Goal: Task Accomplishment & Management: Use online tool/utility

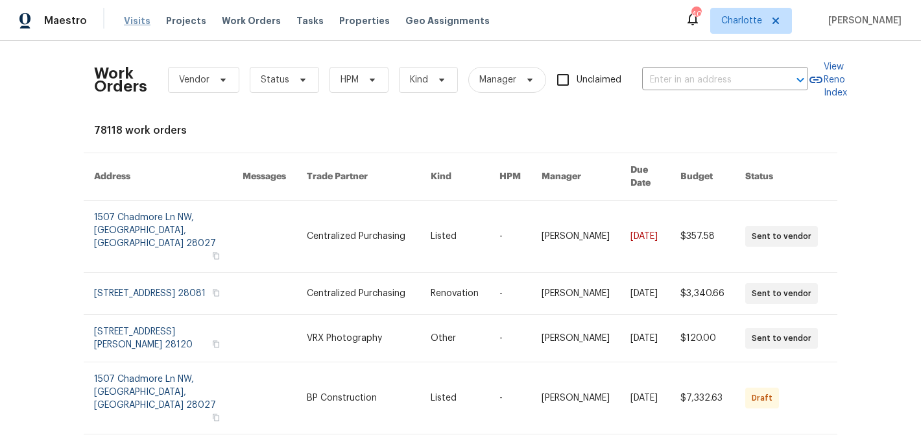
click at [132, 23] on span "Visits" at bounding box center [137, 20] width 27 height 13
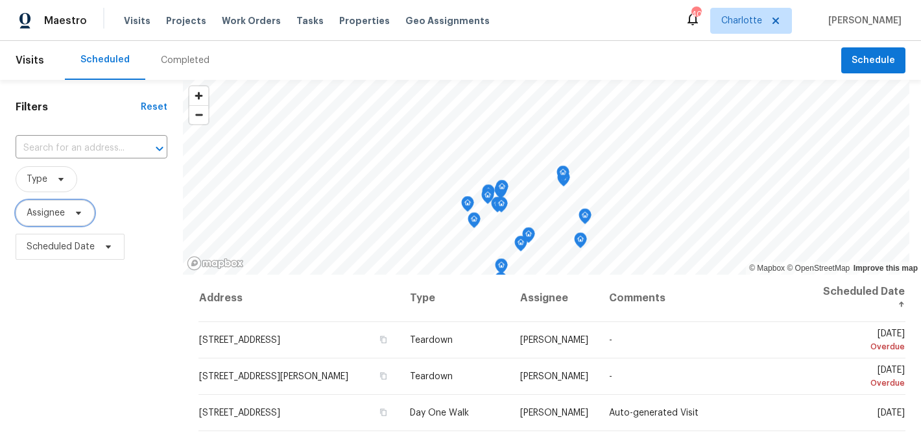
click at [66, 217] on span "Assignee" at bounding box center [55, 213] width 79 height 26
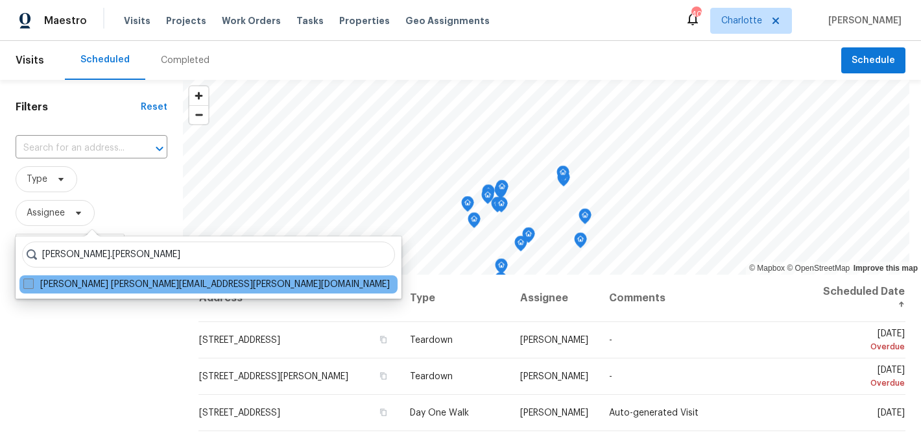
type input "matthew.barnhart"
click at [136, 288] on label "Matthew Barnhart matthew.barnhart@opendoor.com" at bounding box center [206, 284] width 367 height 13
click at [32, 286] on input "Matthew Barnhart matthew.barnhart@opendoor.com" at bounding box center [27, 282] width 8 height 8
checkbox input "true"
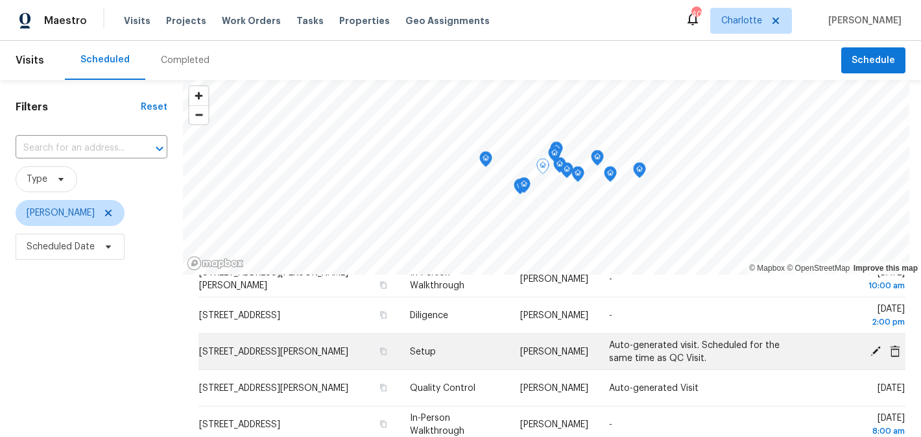
scroll to position [134, 0]
click at [879, 346] on icon at bounding box center [876, 350] width 10 height 10
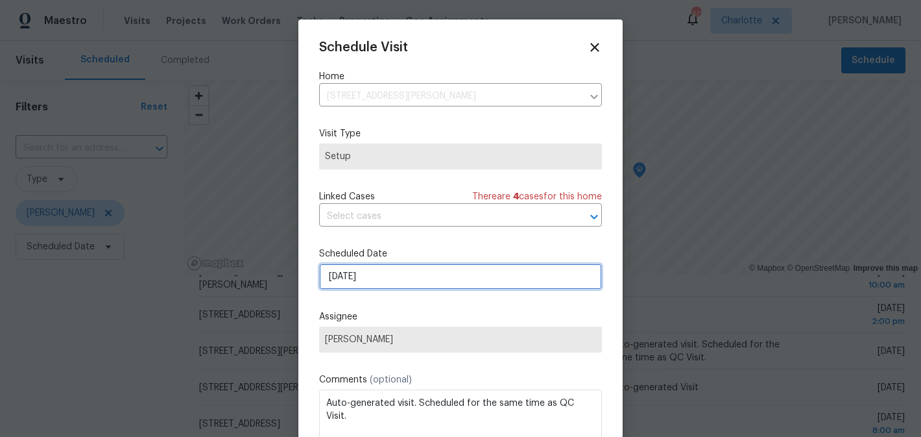
click at [427, 285] on input "9/24/2025" at bounding box center [460, 276] width 283 height 26
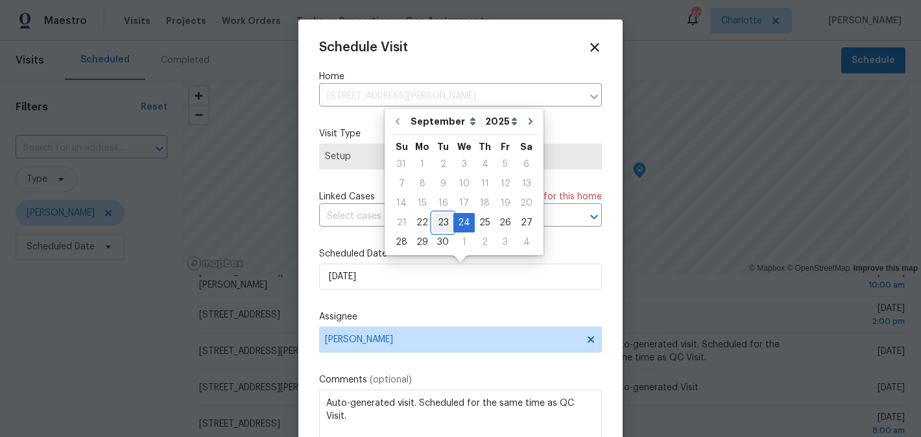
click at [440, 225] on div "23" at bounding box center [443, 222] width 21 height 18
type input "9/23/2025"
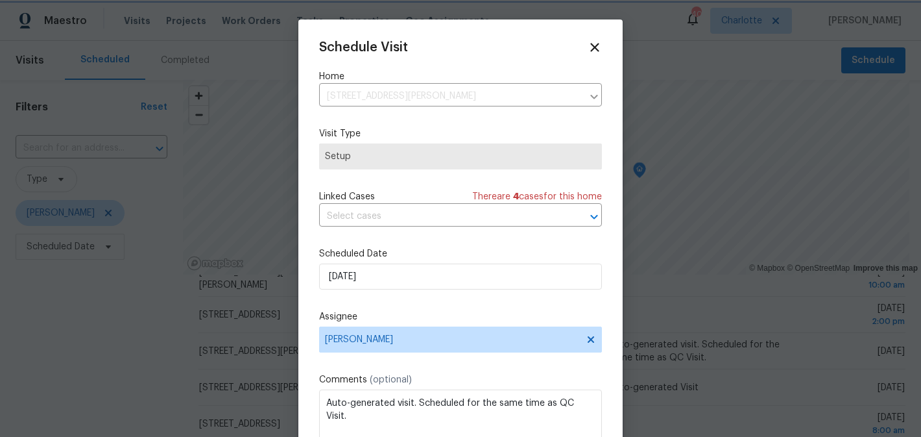
scroll to position [23, 0]
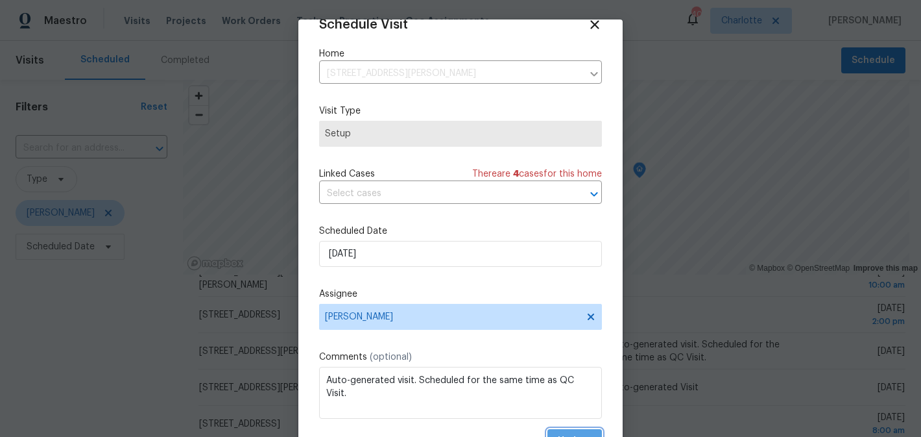
click at [578, 431] on button "Update" at bounding box center [575, 441] width 55 height 24
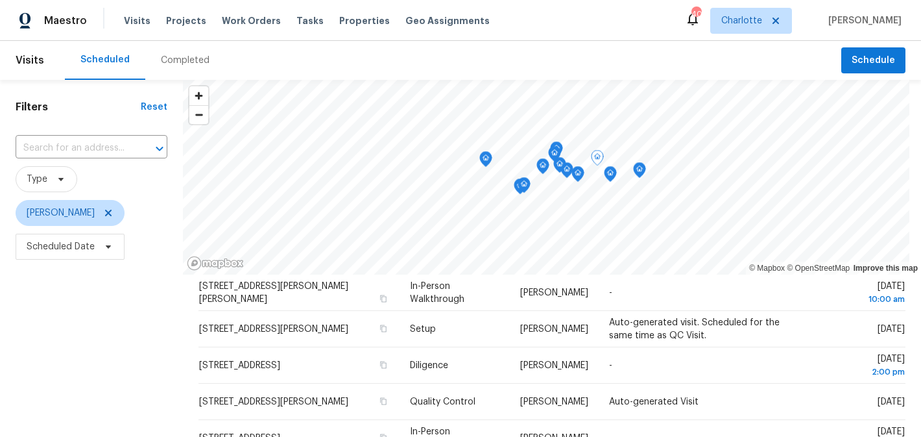
scroll to position [118, 0]
click at [222, 21] on span "Work Orders" at bounding box center [251, 20] width 59 height 13
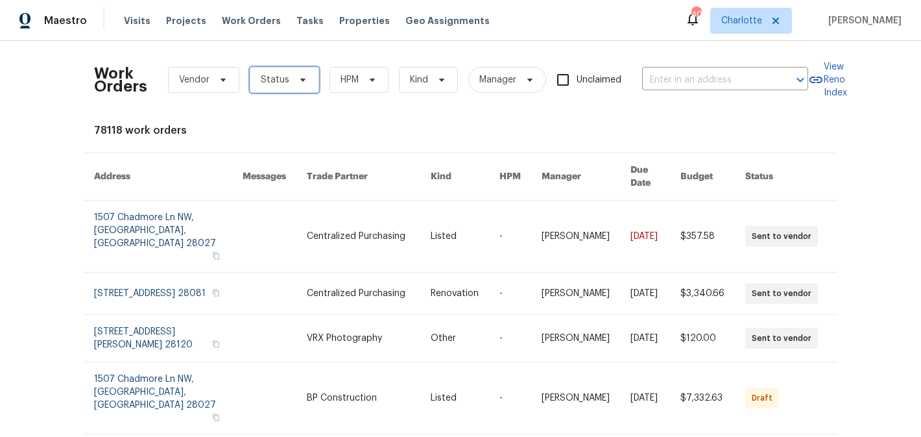
click at [294, 84] on span at bounding box center [301, 80] width 14 height 10
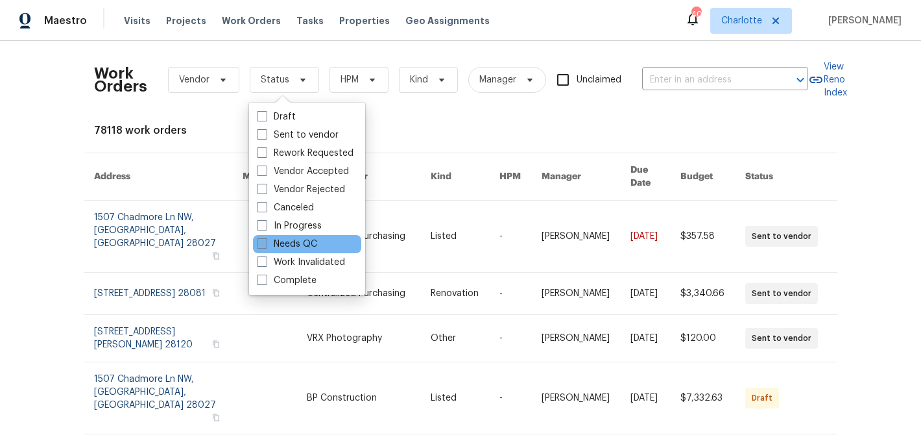
click at [307, 241] on label "Needs QC" at bounding box center [287, 243] width 60 height 13
click at [265, 241] on input "Needs QC" at bounding box center [261, 241] width 8 height 8
checkbox input "true"
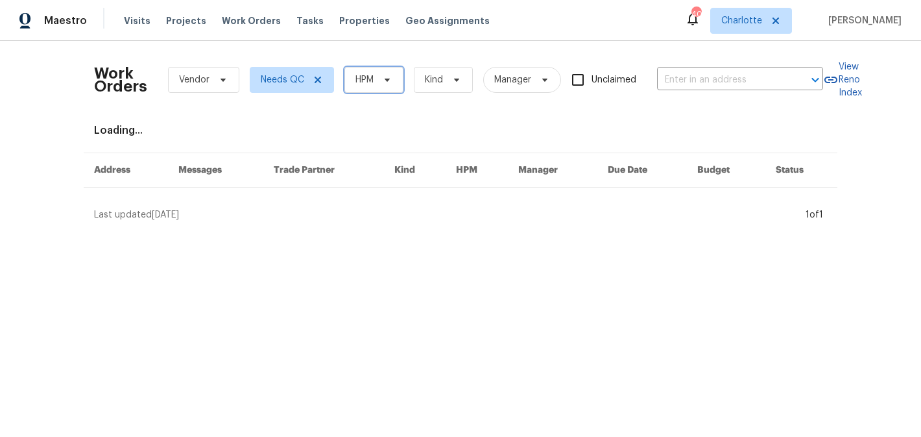
click at [389, 82] on icon at bounding box center [387, 80] width 10 height 10
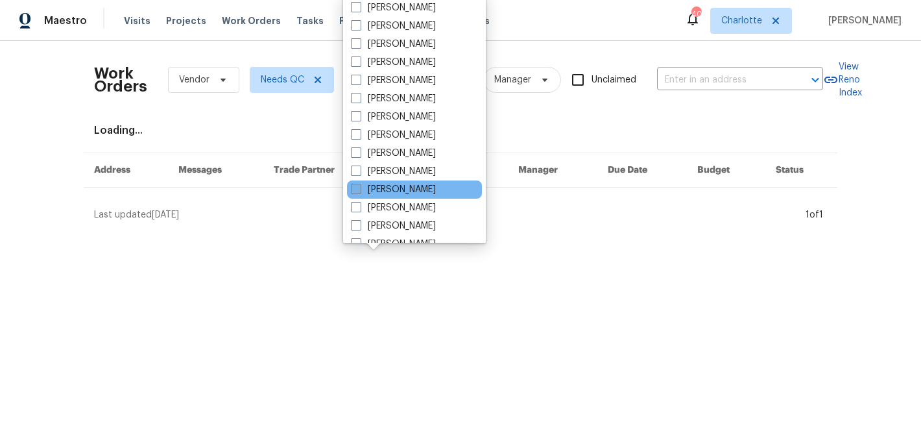
scroll to position [161, 0]
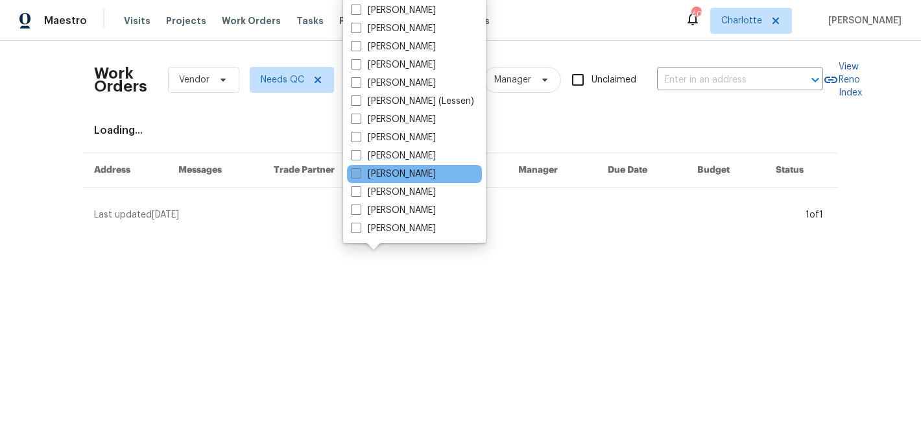
click at [402, 168] on label "[PERSON_NAME]" at bounding box center [393, 173] width 85 height 13
click at [359, 168] on input "[PERSON_NAME]" at bounding box center [355, 171] width 8 height 8
checkbox input "true"
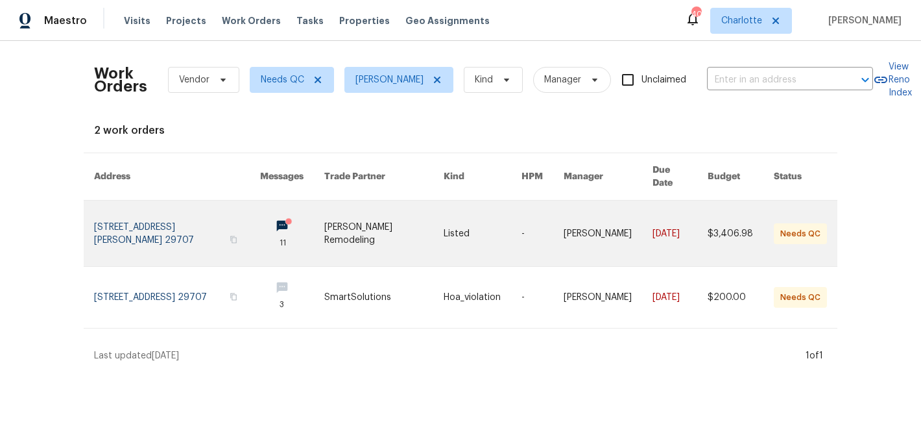
click at [293, 217] on icon at bounding box center [289, 222] width 10 height 10
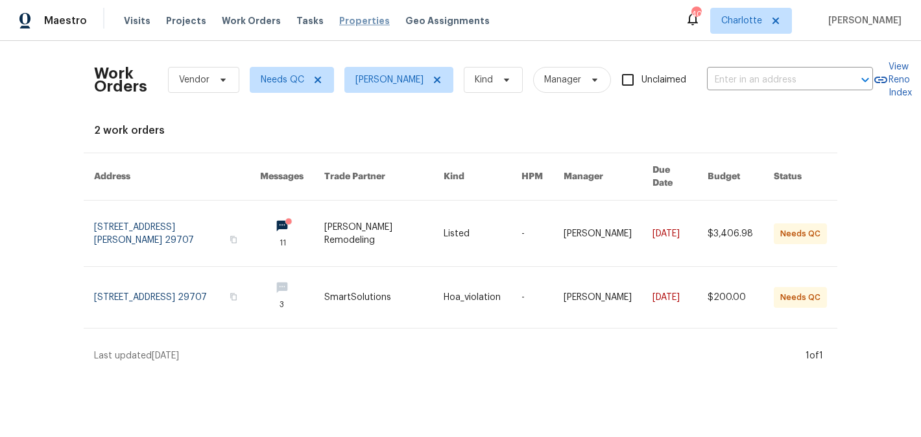
click at [356, 14] on span "Properties" at bounding box center [364, 20] width 51 height 13
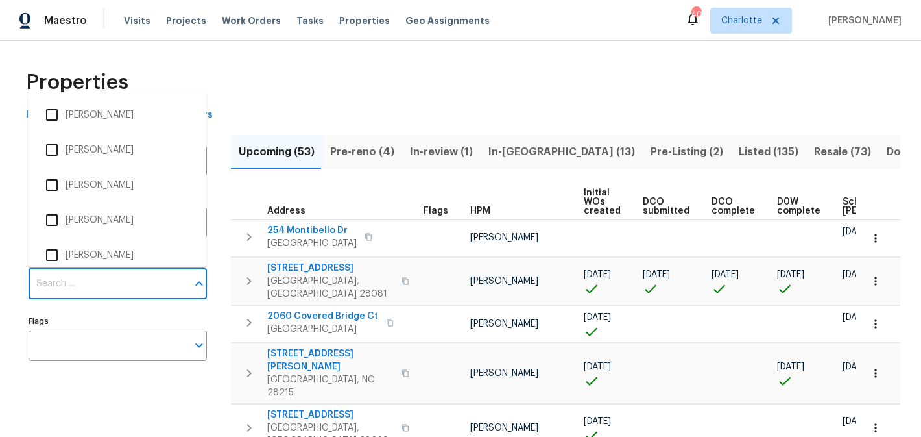
click at [83, 285] on input "Individuals" at bounding box center [108, 284] width 159 height 30
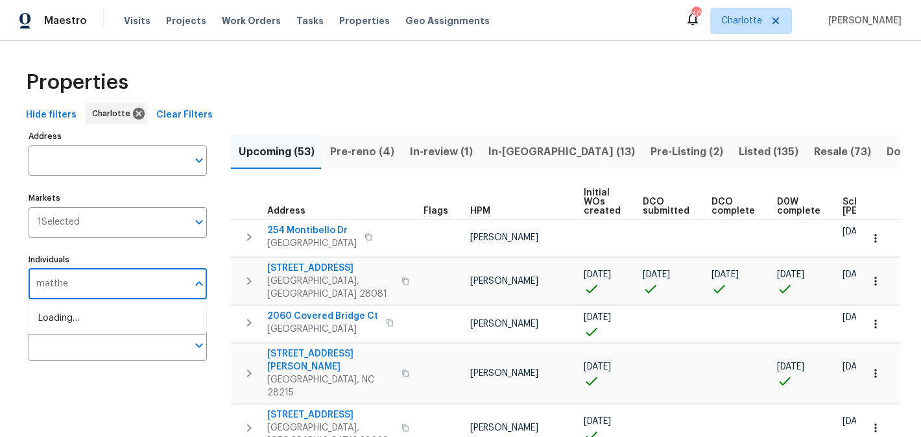
type input "matthew"
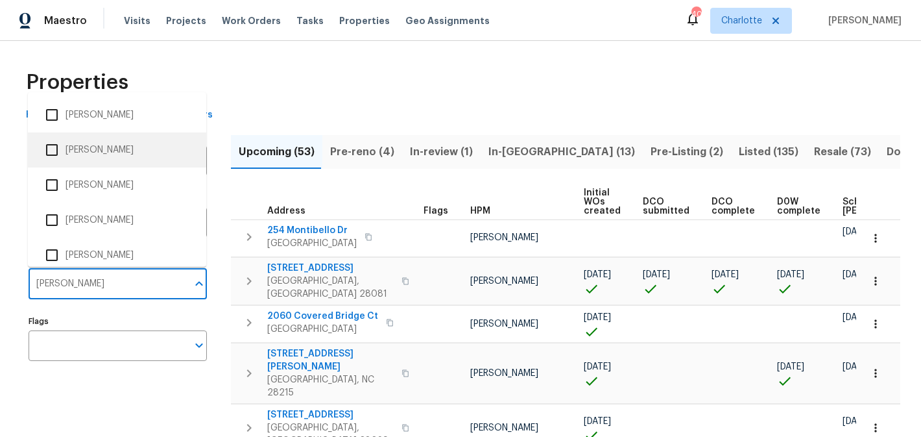
click at [126, 145] on li "[PERSON_NAME]" at bounding box center [117, 149] width 158 height 27
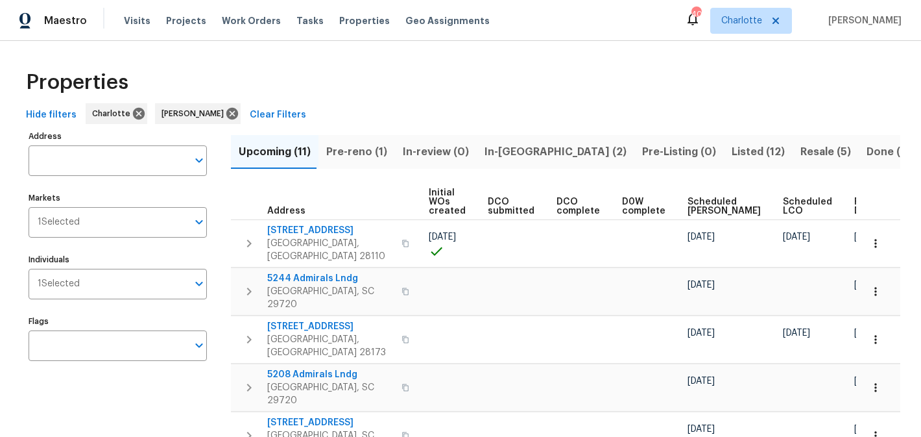
click at [356, 160] on span "Pre-reno (1)" at bounding box center [356, 152] width 61 height 18
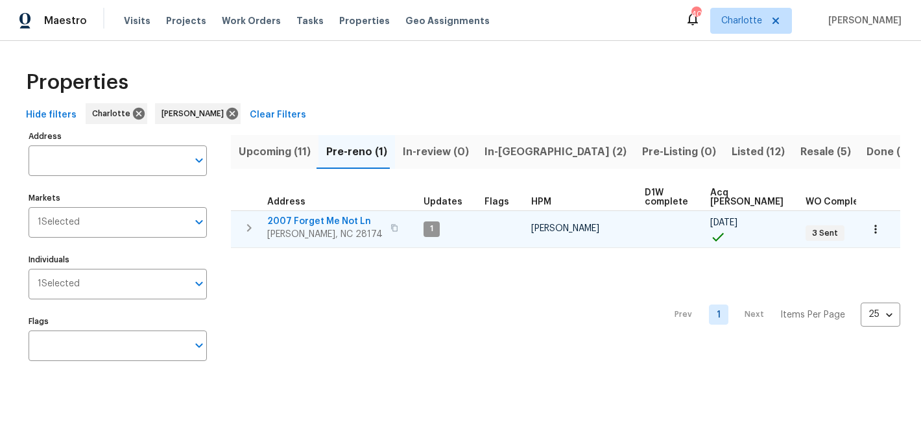
click at [318, 216] on span "2007 Forget Me Not Ln" at bounding box center [324, 221] width 115 height 13
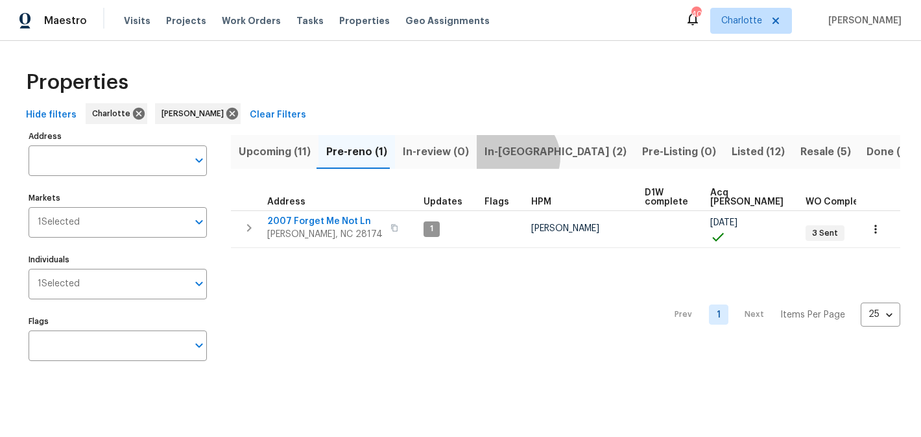
click at [507, 157] on span "In-reno (2)" at bounding box center [556, 152] width 142 height 18
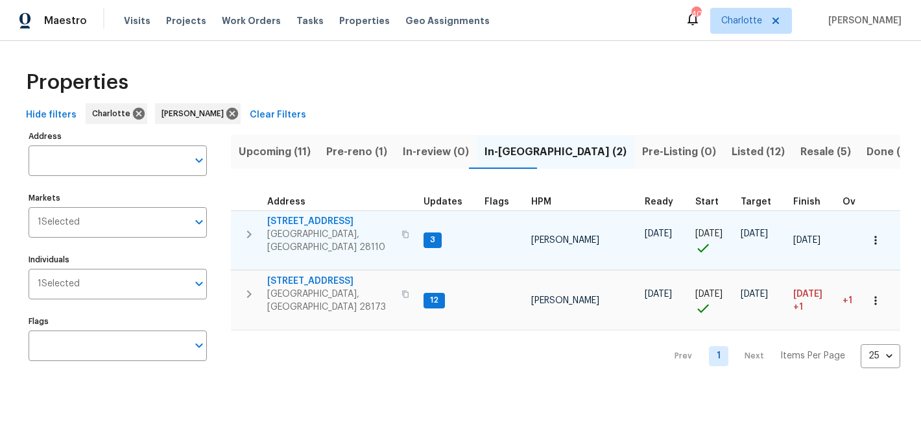
click at [311, 222] on span "2813 Faircroft Way" at bounding box center [330, 221] width 127 height 13
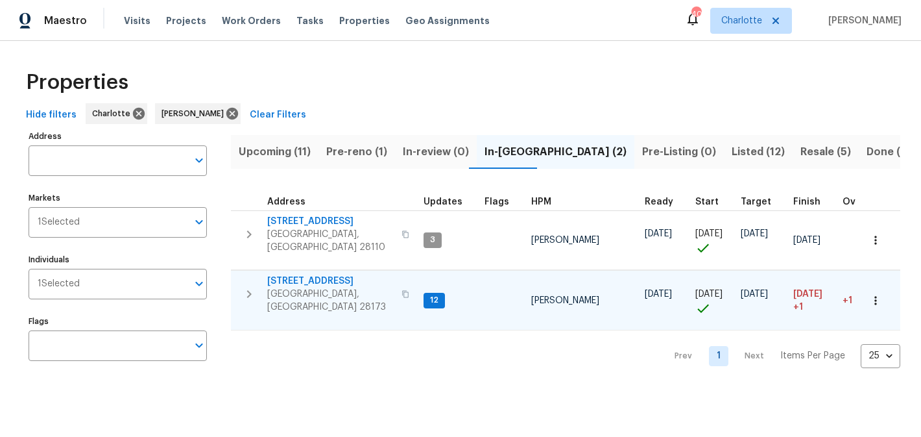
click at [302, 271] on td "431 Ranelagh Dr Waxhaw, NC 28173" at bounding box center [325, 294] width 188 height 47
click at [300, 279] on span "431 Ranelagh Dr" at bounding box center [330, 280] width 127 height 13
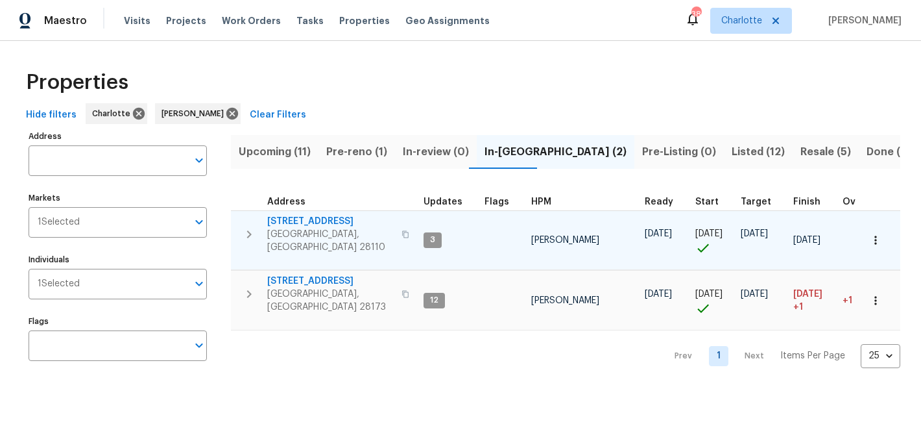
click at [309, 223] on span "2813 Faircroft Way" at bounding box center [330, 221] width 127 height 13
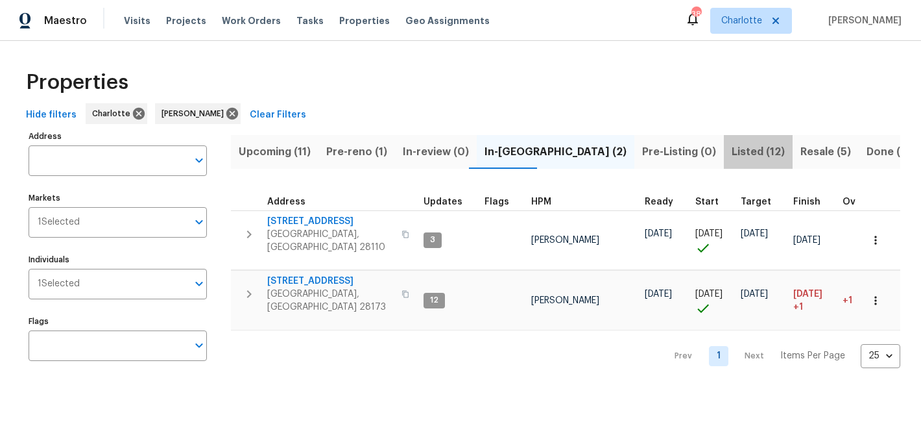
click at [732, 152] on span "Listed (12)" at bounding box center [758, 152] width 53 height 18
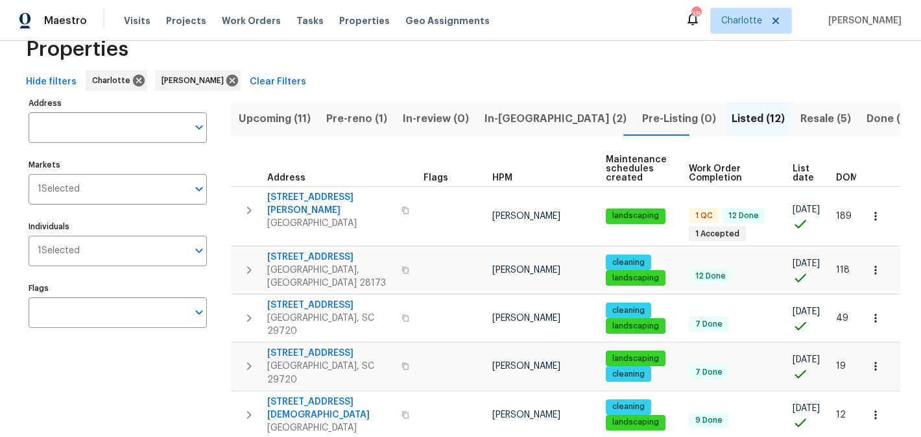
scroll to position [32, 0]
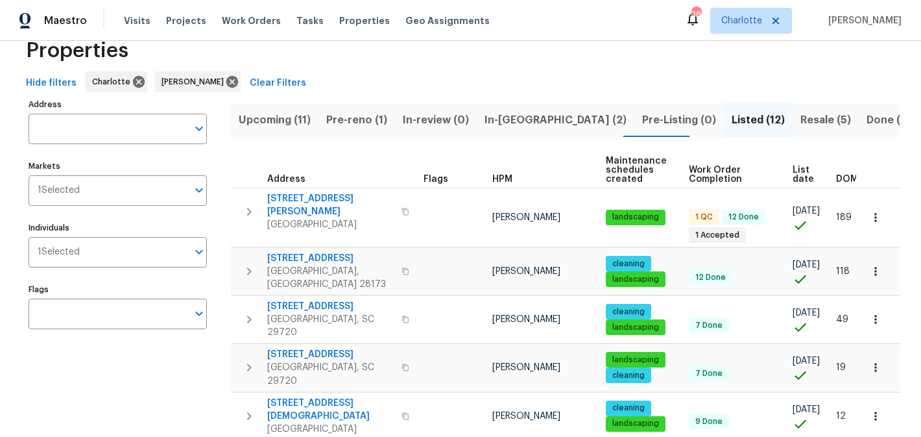
click at [801, 119] on span "Resale (5)" at bounding box center [826, 120] width 51 height 18
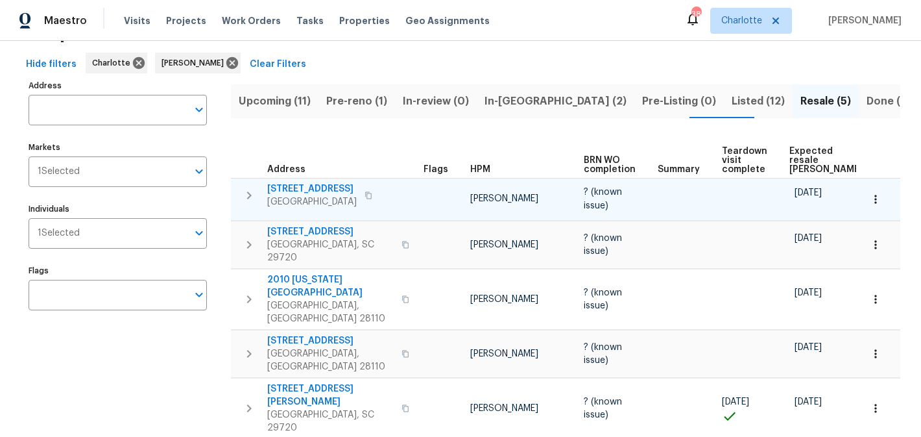
scroll to position [58, 0]
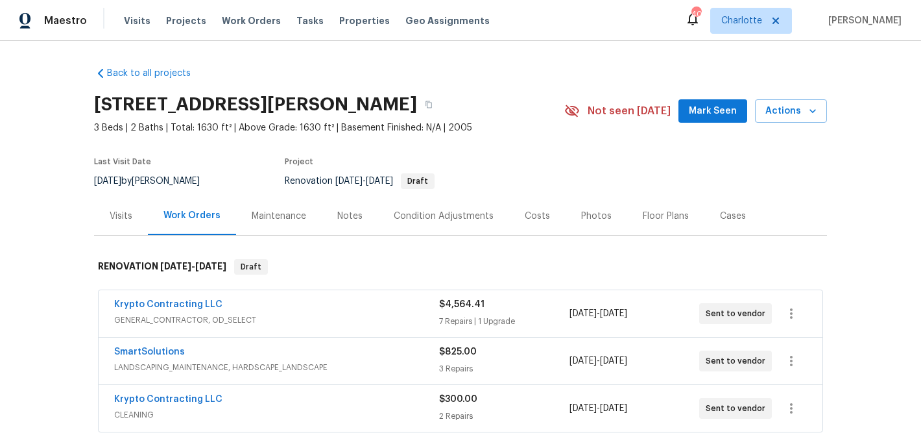
click at [690, 109] on button "Mark Seen" at bounding box center [713, 111] width 69 height 24
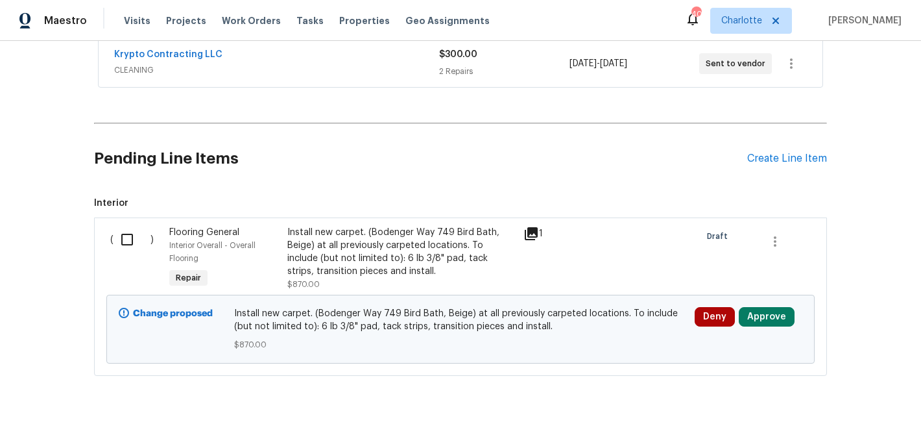
scroll to position [372, 0]
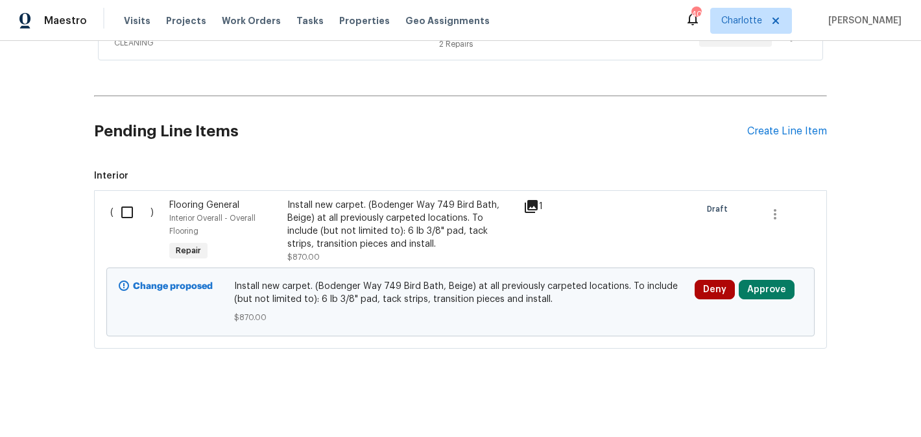
click at [123, 212] on input "checkbox" at bounding box center [132, 212] width 37 height 27
checkbox input "true"
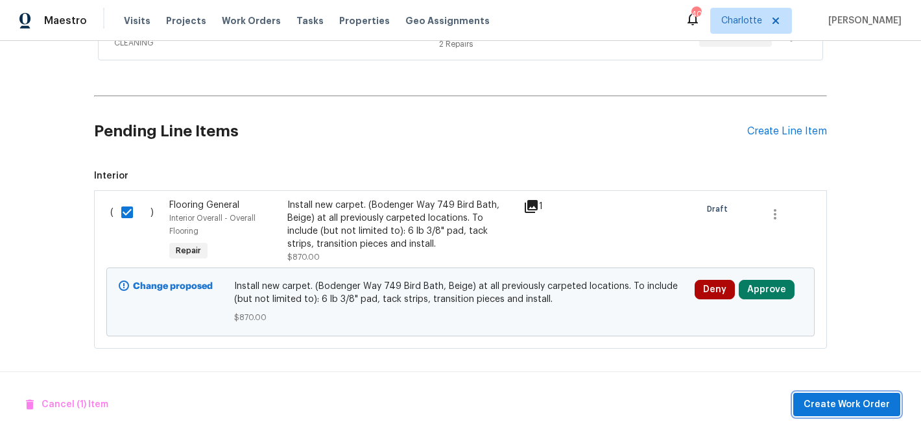
click at [862, 410] on span "Create Work Order" at bounding box center [847, 404] width 86 height 16
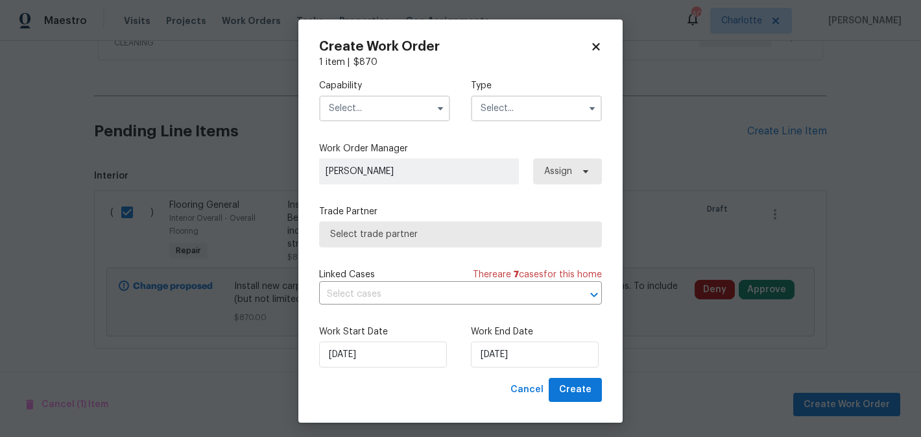
click at [376, 114] on input "text" at bounding box center [384, 108] width 131 height 26
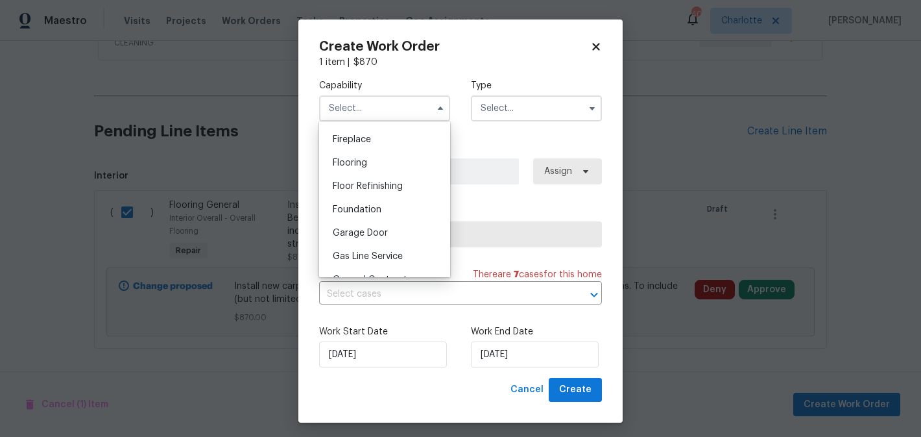
scroll to position [483, 0]
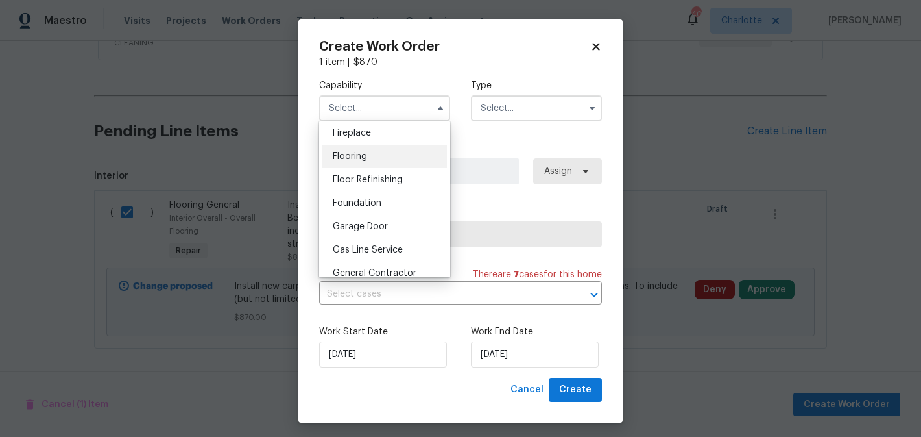
click at [404, 152] on div "Flooring" at bounding box center [384, 156] width 125 height 23
type input "Flooring"
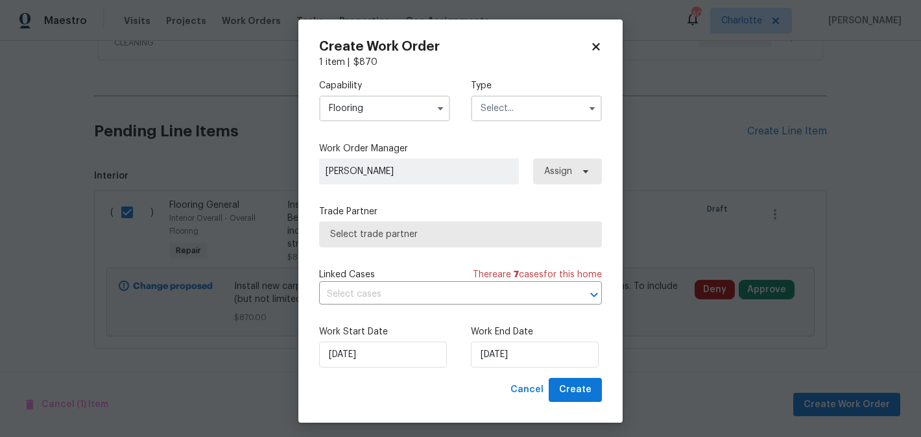
click at [531, 112] on input "text" at bounding box center [536, 108] width 131 height 26
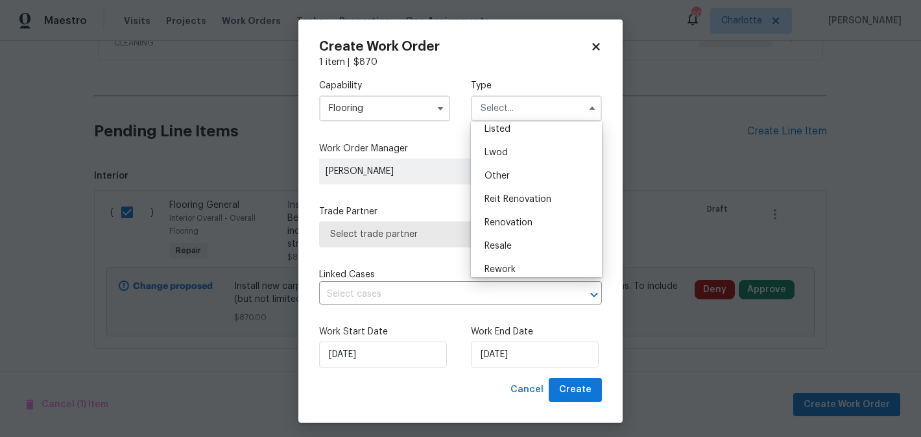
scroll to position [154, 0]
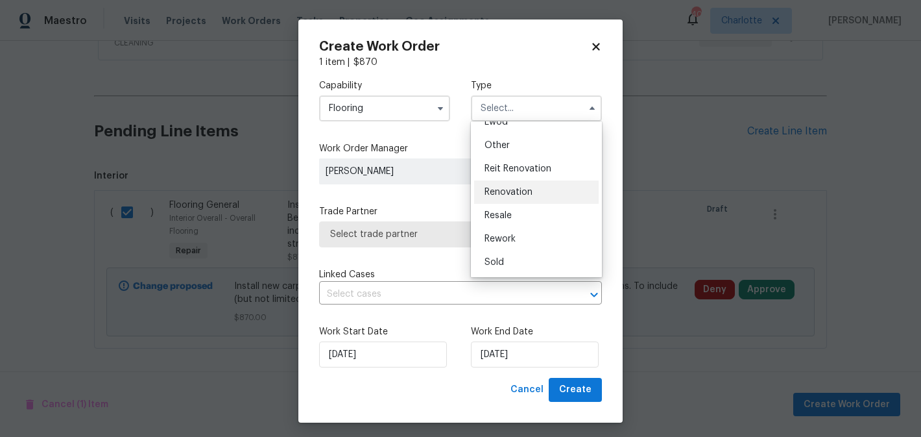
click at [520, 195] on span "Renovation" at bounding box center [509, 192] width 48 height 9
type input "Renovation"
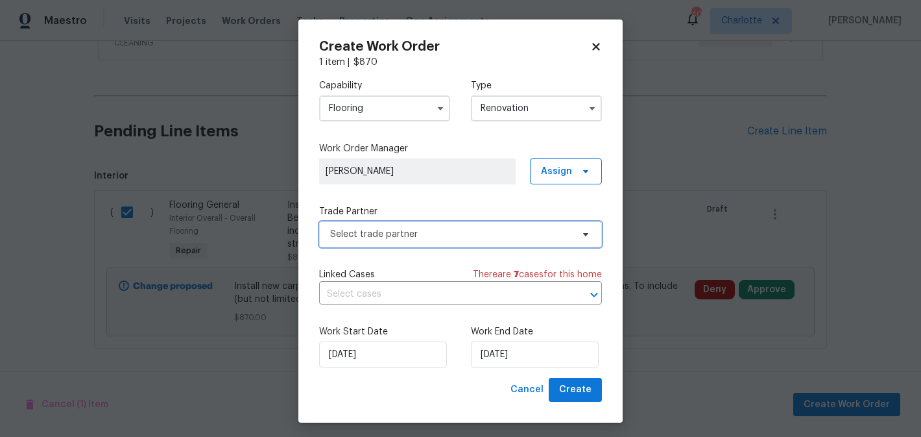
click at [494, 227] on span "Select trade partner" at bounding box center [460, 234] width 283 height 26
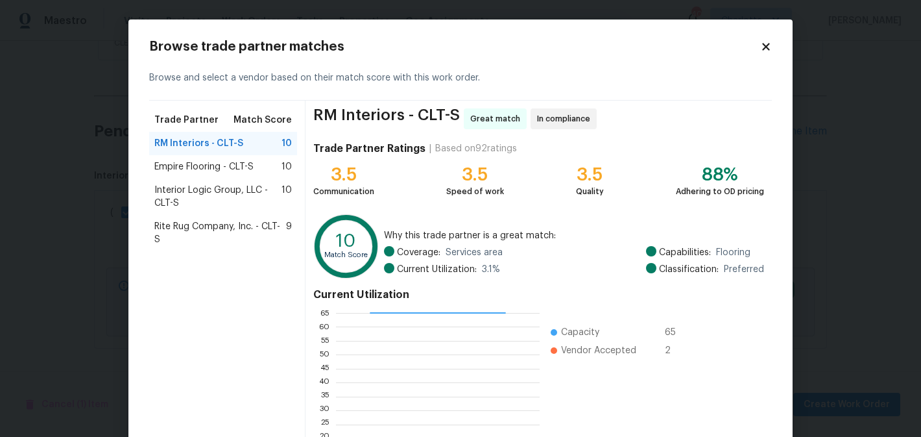
scroll to position [136, 0]
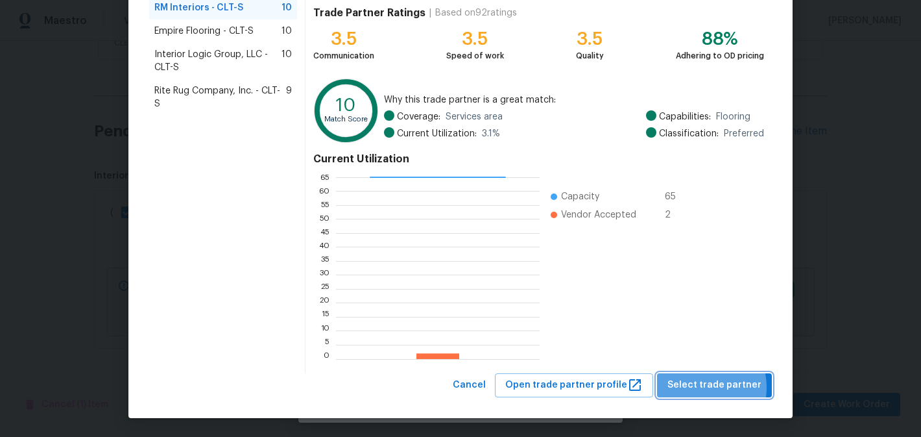
click at [708, 387] on span "Select trade partner" at bounding box center [715, 385] width 94 height 16
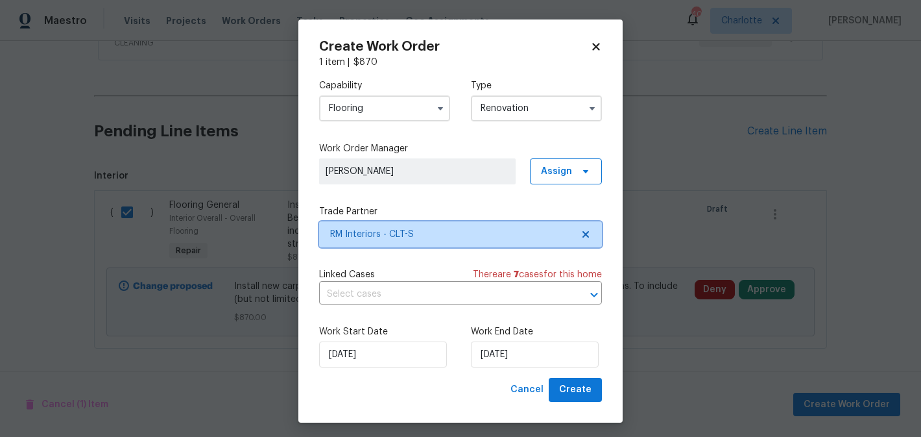
scroll to position [0, 0]
click at [542, 369] on div "Work Start Date 9/22/2025 Work End Date 9/22/2025" at bounding box center [460, 346] width 283 height 63
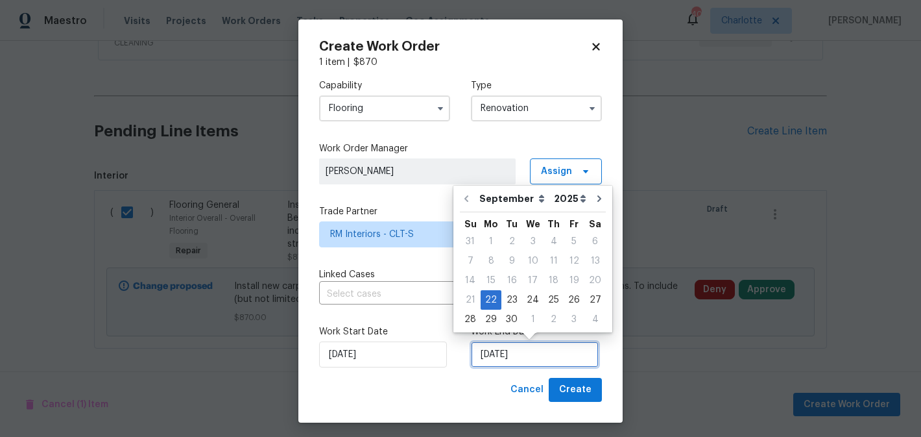
click at [544, 360] on input "9/22/2025" at bounding box center [535, 354] width 128 height 26
click at [487, 315] on div "29" at bounding box center [491, 319] width 21 height 18
type input "9/29/2025"
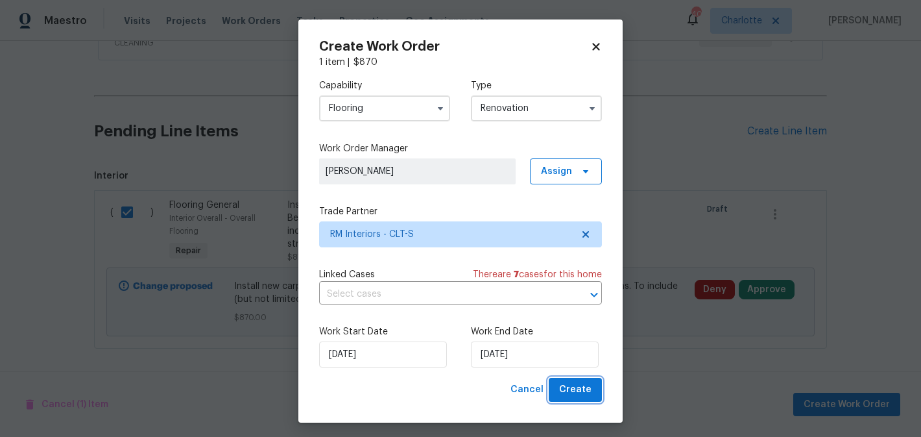
click at [587, 396] on span "Create" at bounding box center [575, 390] width 32 height 16
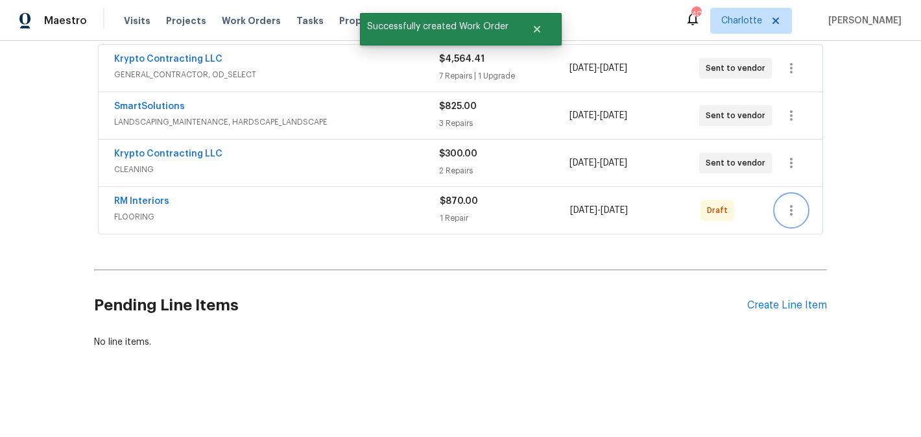
click at [783, 210] on button "button" at bounding box center [791, 210] width 31 height 31
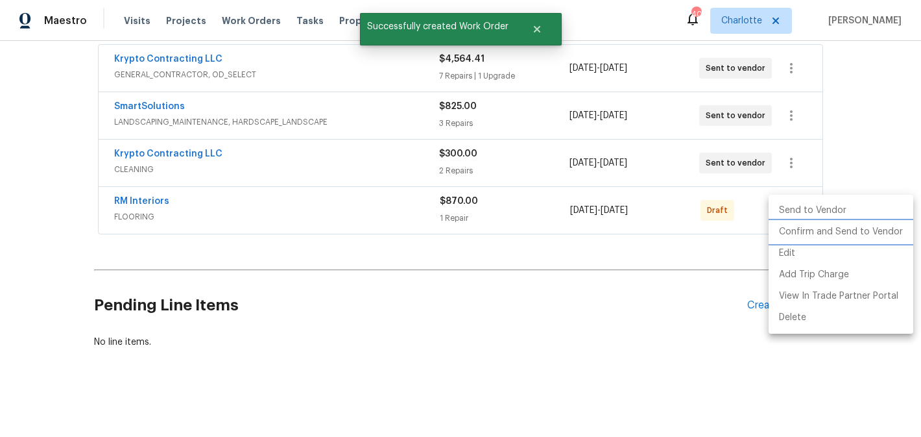
click at [792, 230] on li "Confirm and Send to Vendor" at bounding box center [841, 231] width 145 height 21
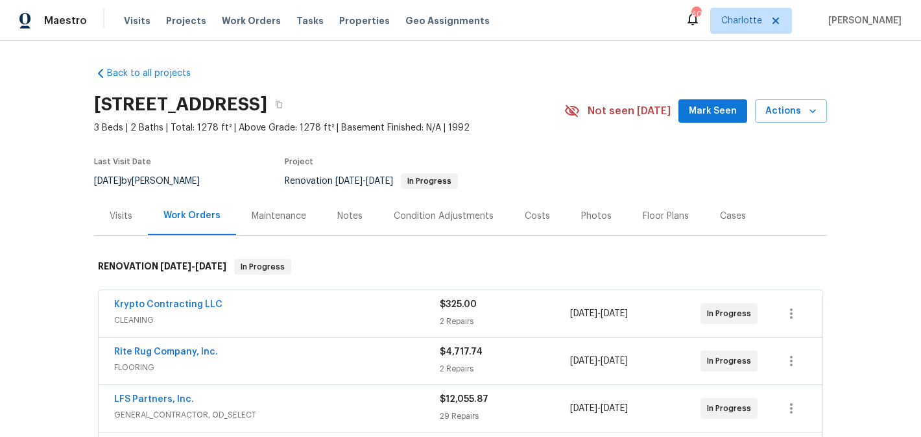
click at [702, 125] on div "2813 Faircroft Way, Monroe, NC 28110 3 Beds | 2 Baths | Total: 1278 ft² | Above…" at bounding box center [460, 111] width 733 height 47
click at [702, 117] on span "Mark Seen" at bounding box center [713, 111] width 48 height 16
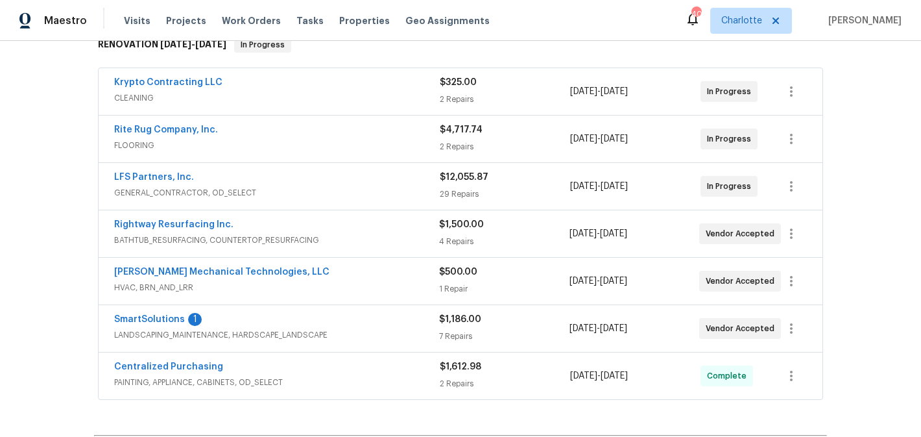
scroll to position [224, 0]
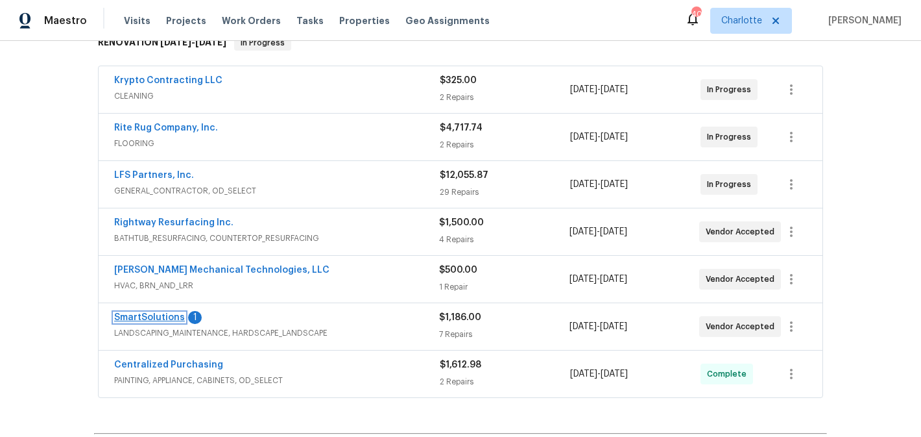
click at [156, 316] on link "SmartSolutions" at bounding box center [149, 317] width 71 height 9
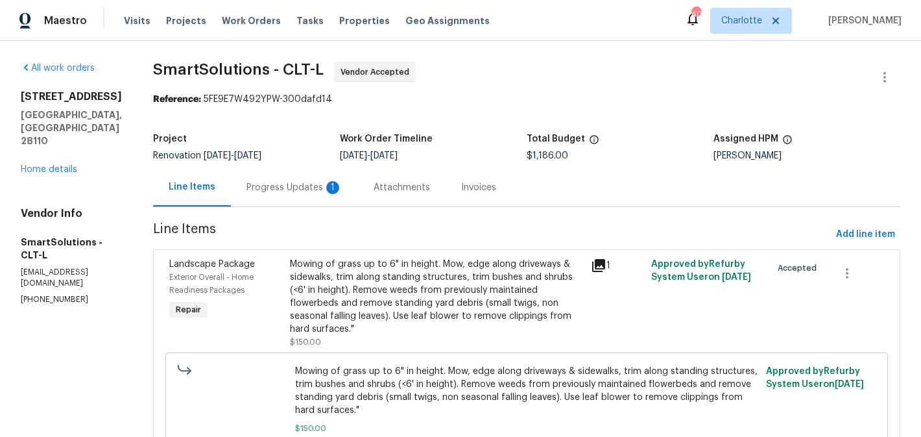
click at [288, 167] on div "Project Renovation 9/16/2025 - 10/2/2025 Work Order Timeline 9/16/2025 - 9/22/2…" at bounding box center [526, 148] width 747 height 42
click at [287, 181] on div "Progress Updates 1" at bounding box center [295, 187] width 96 height 13
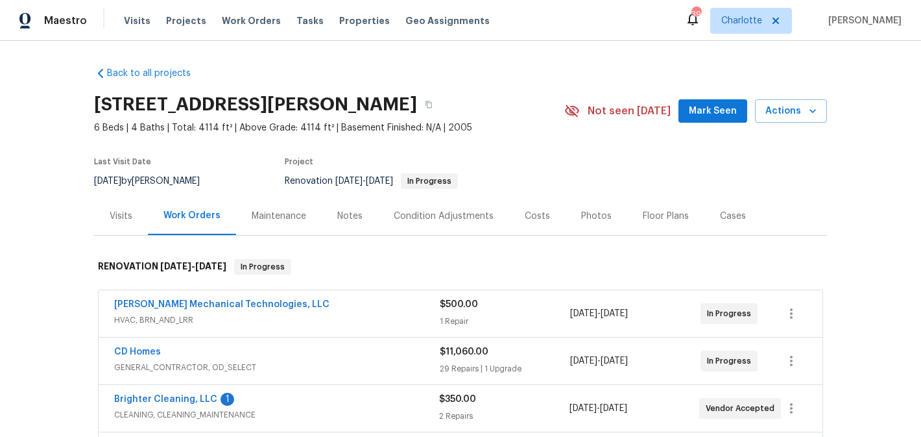
click at [715, 125] on div "[STREET_ADDRESS][PERSON_NAME] 6 Beds | 4 Baths | Total: 4114 ft² | Above Grade:…" at bounding box center [460, 111] width 733 height 47
click at [716, 119] on button "Mark Seen" at bounding box center [713, 111] width 69 height 24
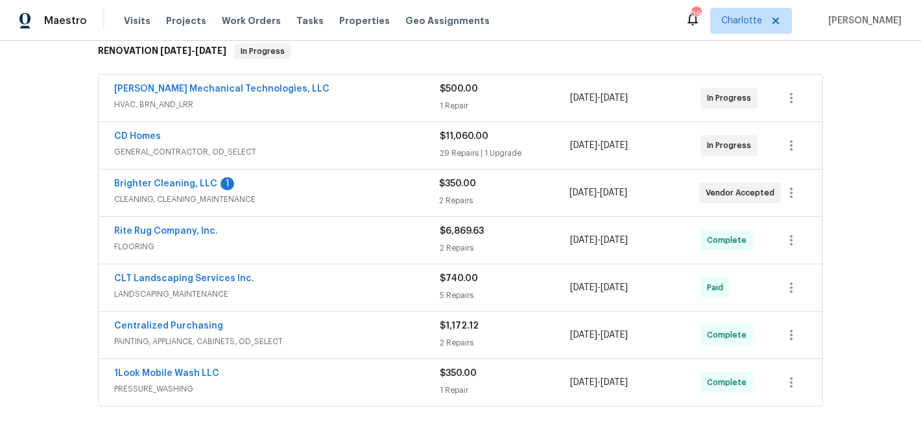
scroll to position [221, 0]
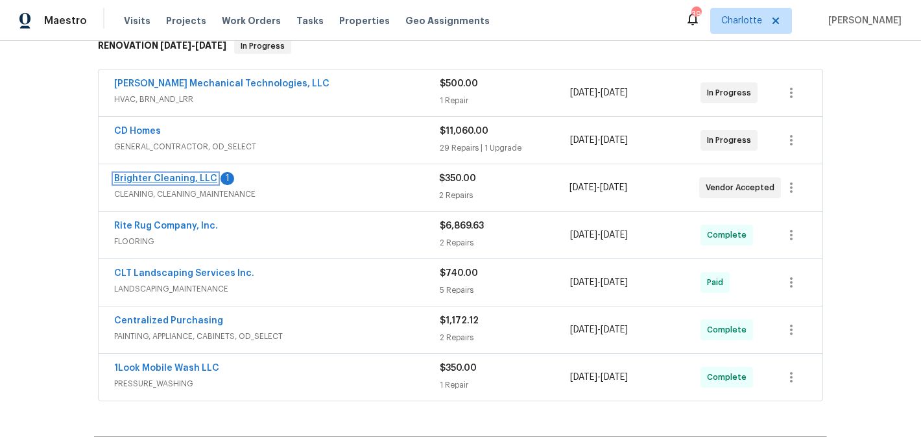
click at [164, 180] on link "Brighter Cleaning, LLC" at bounding box center [165, 178] width 103 height 9
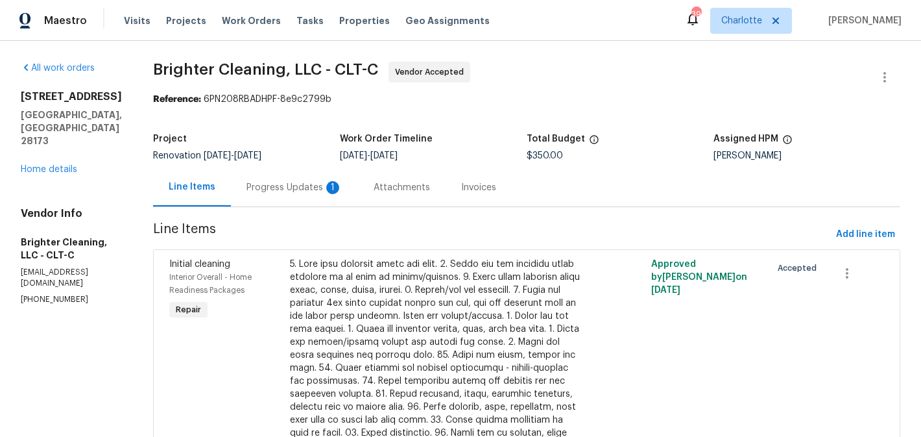
click at [261, 184] on div "Progress Updates 1" at bounding box center [295, 187] width 96 height 13
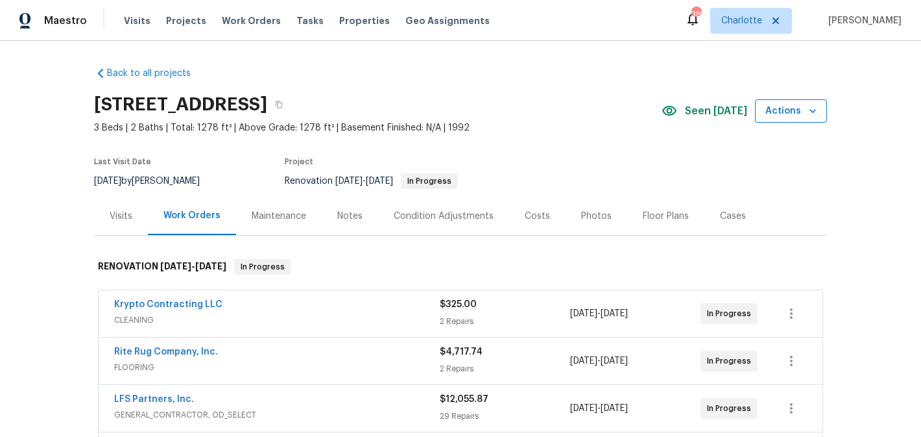
click at [795, 111] on span "Actions" at bounding box center [791, 111] width 51 height 16
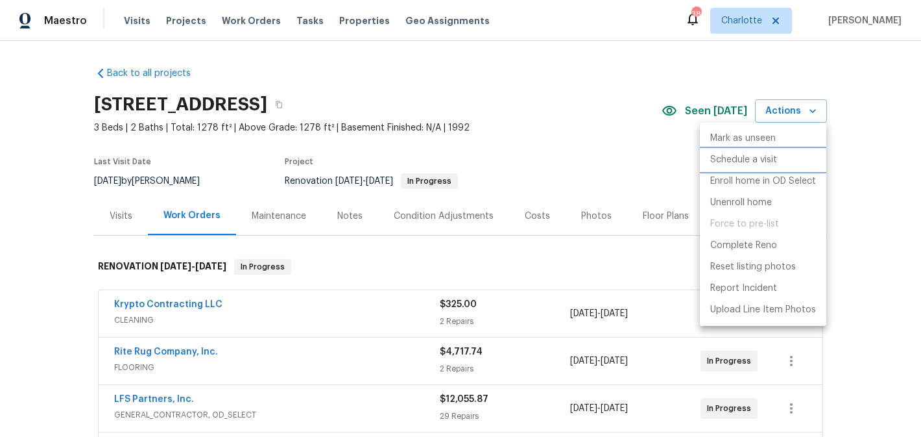
click at [747, 154] on p "Schedule a visit" at bounding box center [743, 160] width 67 height 14
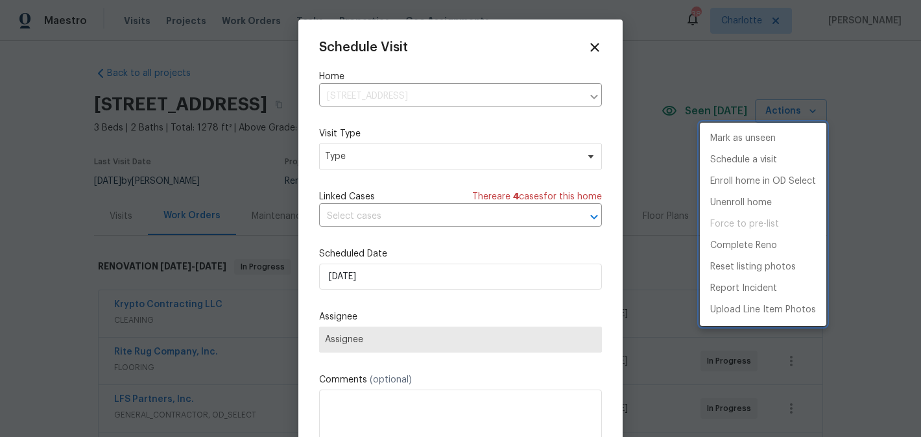
click at [413, 153] on div at bounding box center [460, 218] width 921 height 437
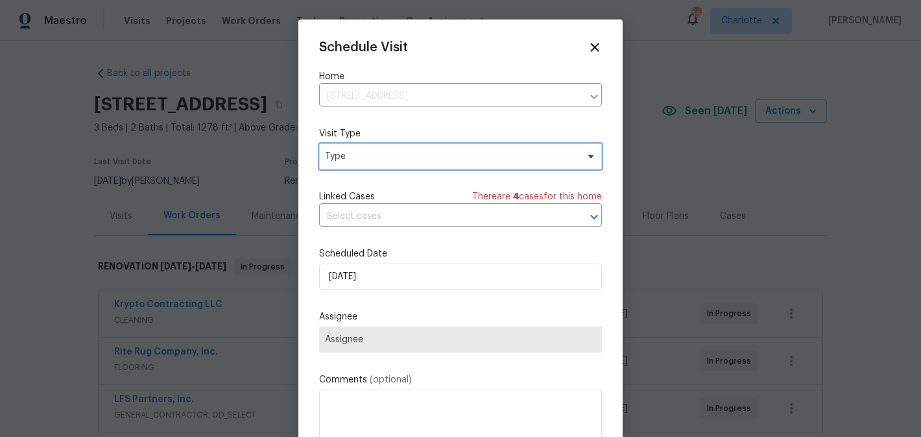
click at [415, 149] on span "Type" at bounding box center [460, 156] width 283 height 26
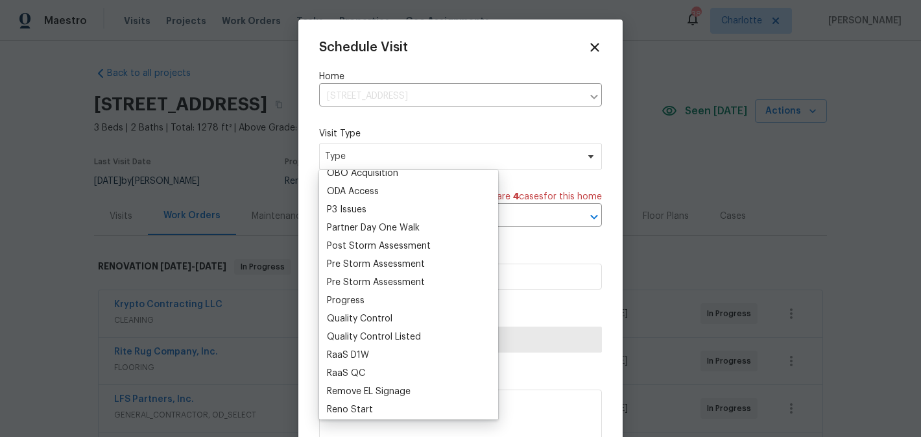
scroll to position [766, 0]
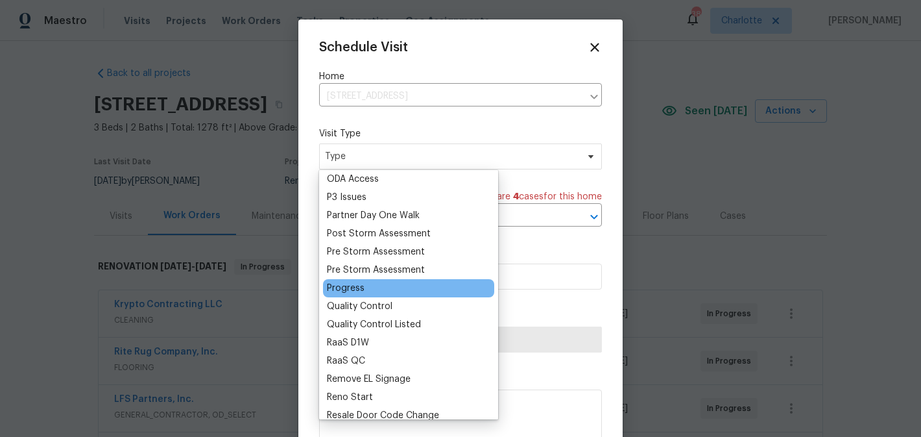
click at [355, 291] on div "Progress" at bounding box center [346, 288] width 38 height 13
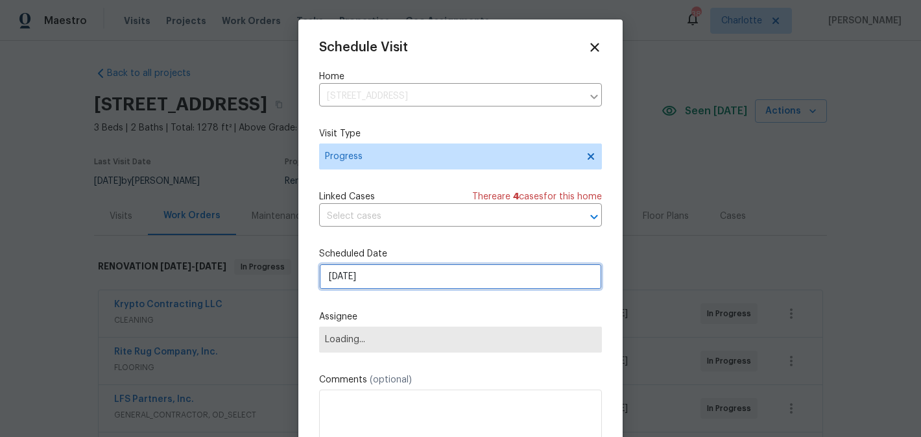
click at [398, 283] on input "[DATE]" at bounding box center [460, 276] width 283 height 26
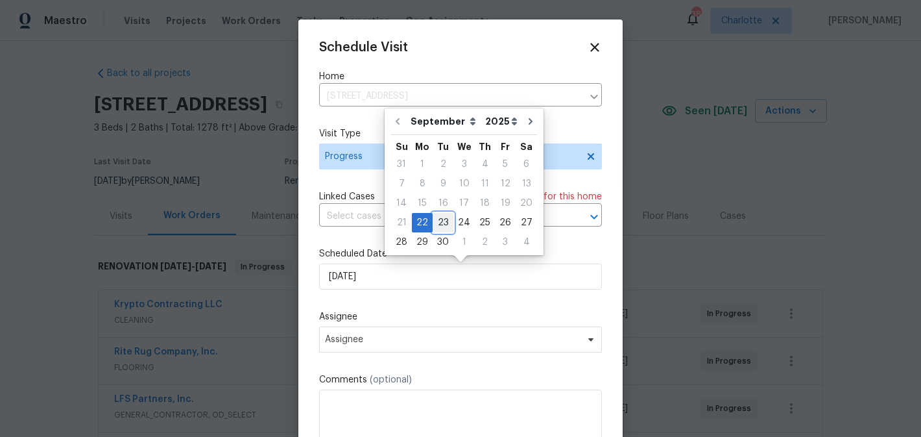
click at [447, 222] on div "23" at bounding box center [443, 222] width 21 height 18
type input "9/23/2025"
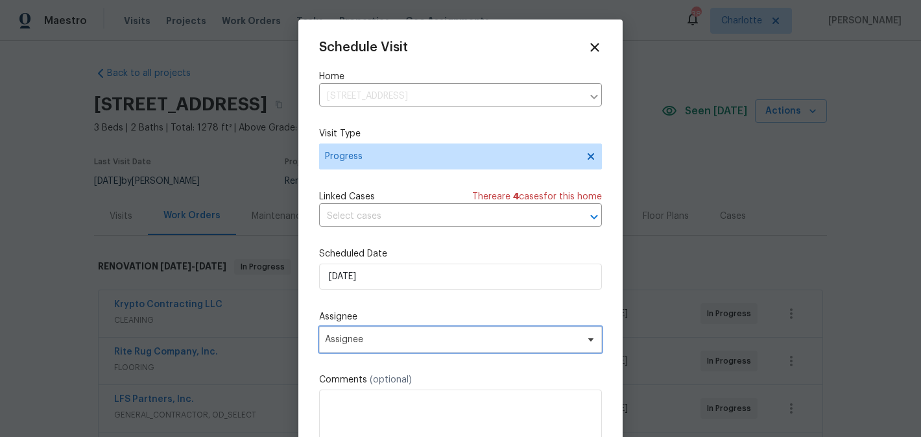
click at [436, 343] on span "Assignee" at bounding box center [452, 339] width 254 height 10
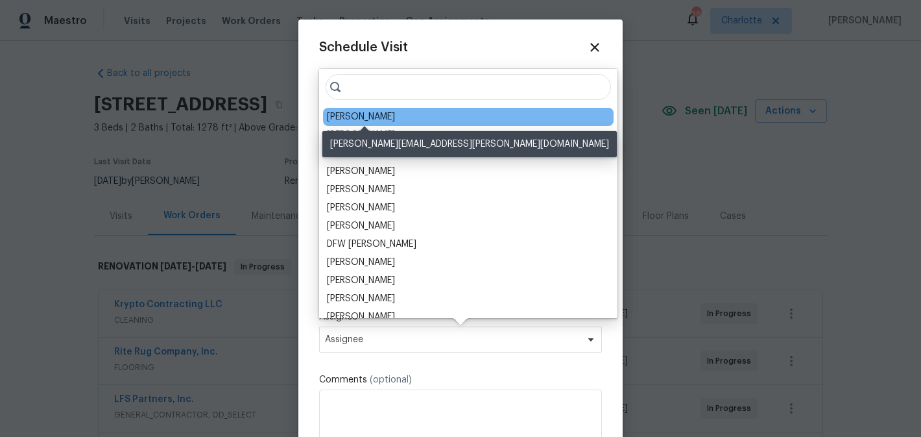
click at [376, 117] on div "[PERSON_NAME]" at bounding box center [361, 116] width 68 height 13
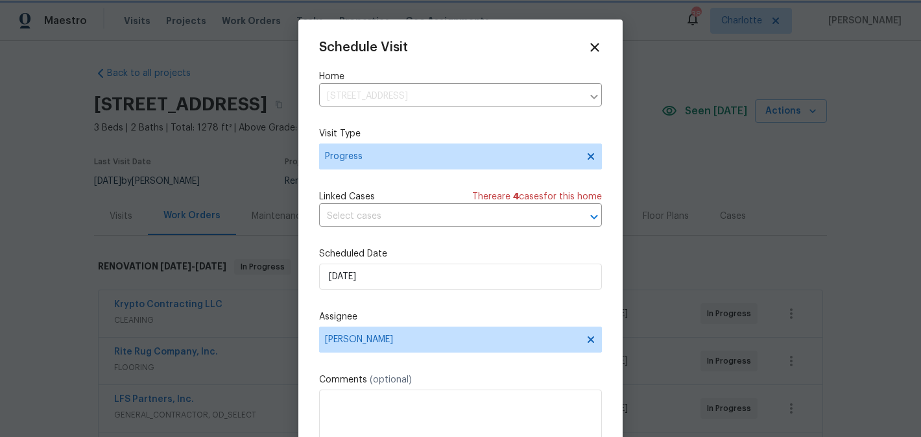
scroll to position [23, 0]
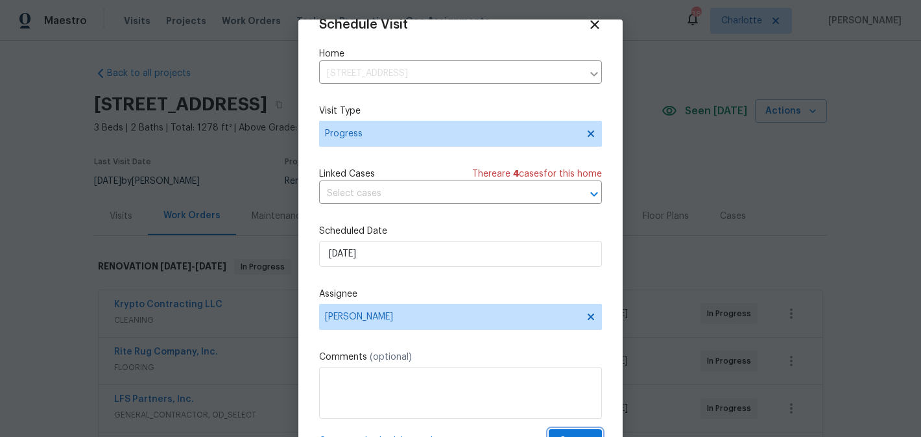
click at [576, 430] on button "Create" at bounding box center [575, 441] width 53 height 24
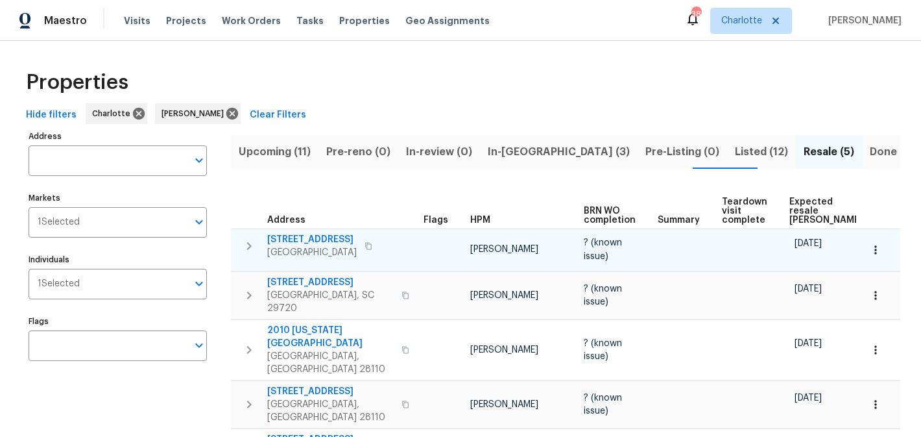
scroll to position [58, 0]
